Goal: Information Seeking & Learning: Check status

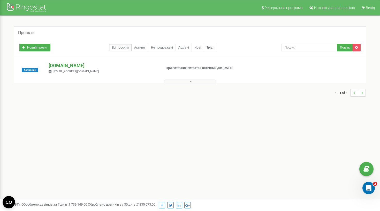
click at [66, 64] on p "[DOMAIN_NAME]" at bounding box center [103, 65] width 108 height 7
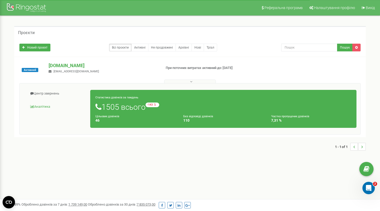
click at [52, 106] on link "Аналiтика" at bounding box center [57, 106] width 67 height 13
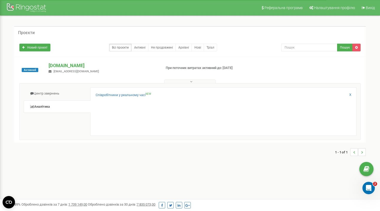
click at [103, 91] on div "Співробітники у реальному часі NEW X" at bounding box center [223, 111] width 266 height 49
click at [100, 95] on link "Співробітники у реальному часі NEW" at bounding box center [124, 95] width 56 height 5
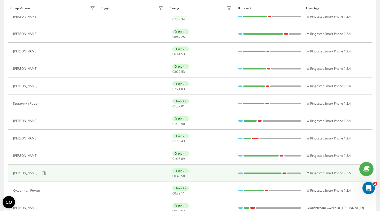
scroll to position [300, 0]
click at [46, 175] on icon at bounding box center [44, 173] width 4 height 4
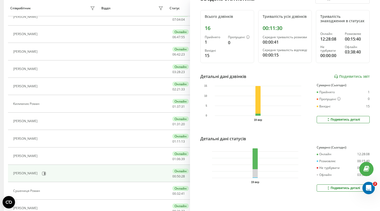
scroll to position [58, 0]
click at [345, 120] on div "Подивитись деталі" at bounding box center [343, 120] width 34 height 4
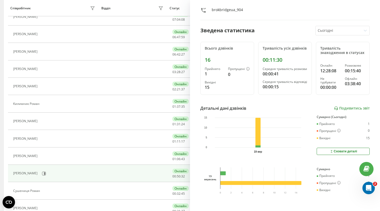
scroll to position [19, 0]
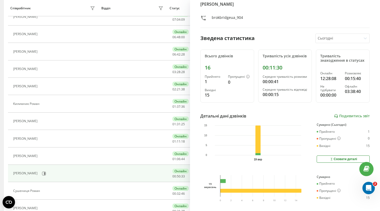
click at [355, 112] on div "Опанасенко Александр brokbridgeua_904 Зведена статистика Сьогодні Всього дзвінк…" at bounding box center [285, 105] width 190 height 211
click at [349, 115] on link "Подивитись звіт" at bounding box center [352, 116] width 36 height 4
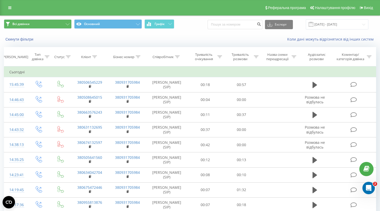
click at [61, 28] on button "Всі дзвінки" at bounding box center [38, 23] width 68 height 9
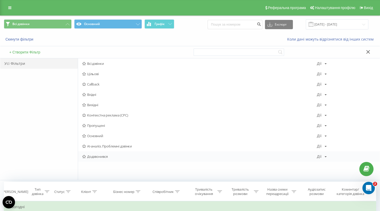
click at [84, 158] on icon at bounding box center [84, 156] width 4 height 3
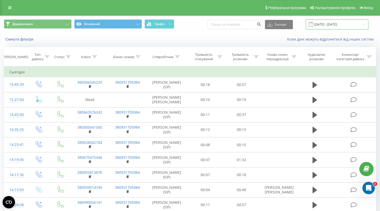
click at [327, 29] on input "19.09.2025 - 19.09.2025" at bounding box center [337, 24] width 63 height 10
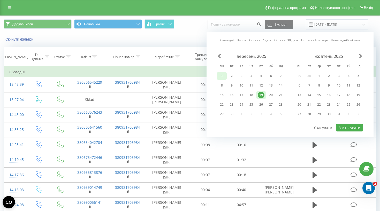
click at [217, 80] on div "1" at bounding box center [222, 76] width 10 height 8
click at [263, 98] on div "19" at bounding box center [260, 95] width 7 height 7
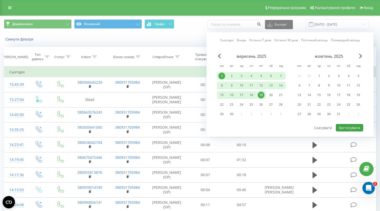
click at [352, 130] on button "Застосувати" at bounding box center [348, 127] width 27 height 7
type input "01.09.2025 - 19.09.2025"
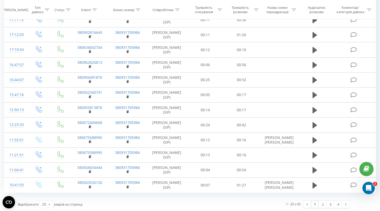
scroll to position [270, 0]
